Goal: Navigation & Orientation: Find specific page/section

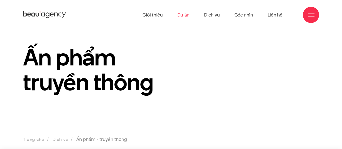
click at [186, 15] on link "Dự án" at bounding box center [183, 15] width 12 height 30
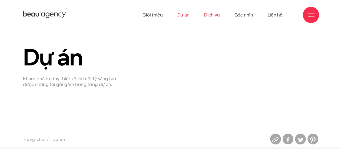
click at [213, 15] on link "Dịch vụ" at bounding box center [211, 15] width 15 height 30
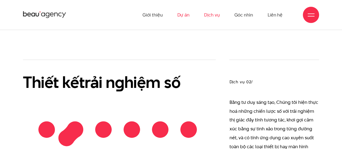
scroll to position [484, 0]
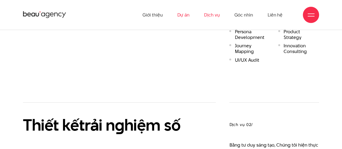
click at [184, 14] on link "Dự án" at bounding box center [183, 15] width 12 height 30
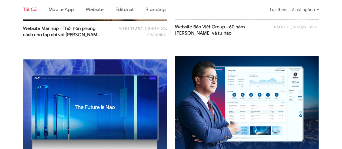
scroll to position [541, 0]
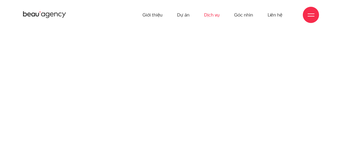
scroll to position [484, 0]
